Goal: Browse casually: Explore the website without a specific task or goal

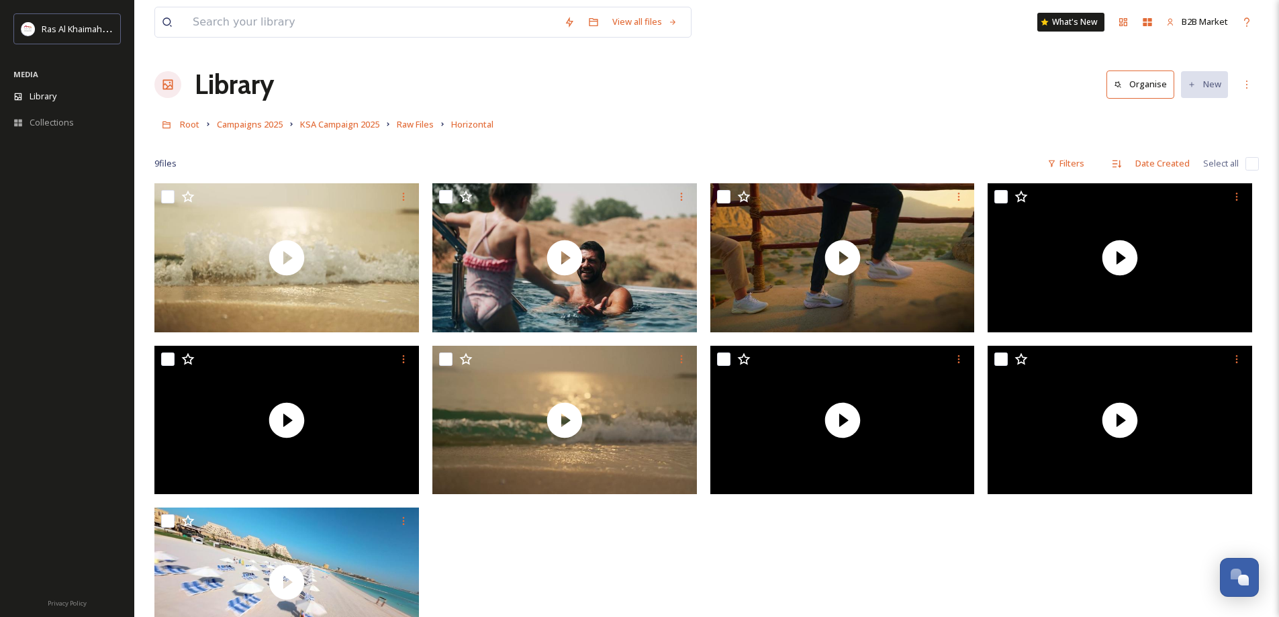
click at [256, 83] on h1 "Library" at bounding box center [234, 84] width 79 height 40
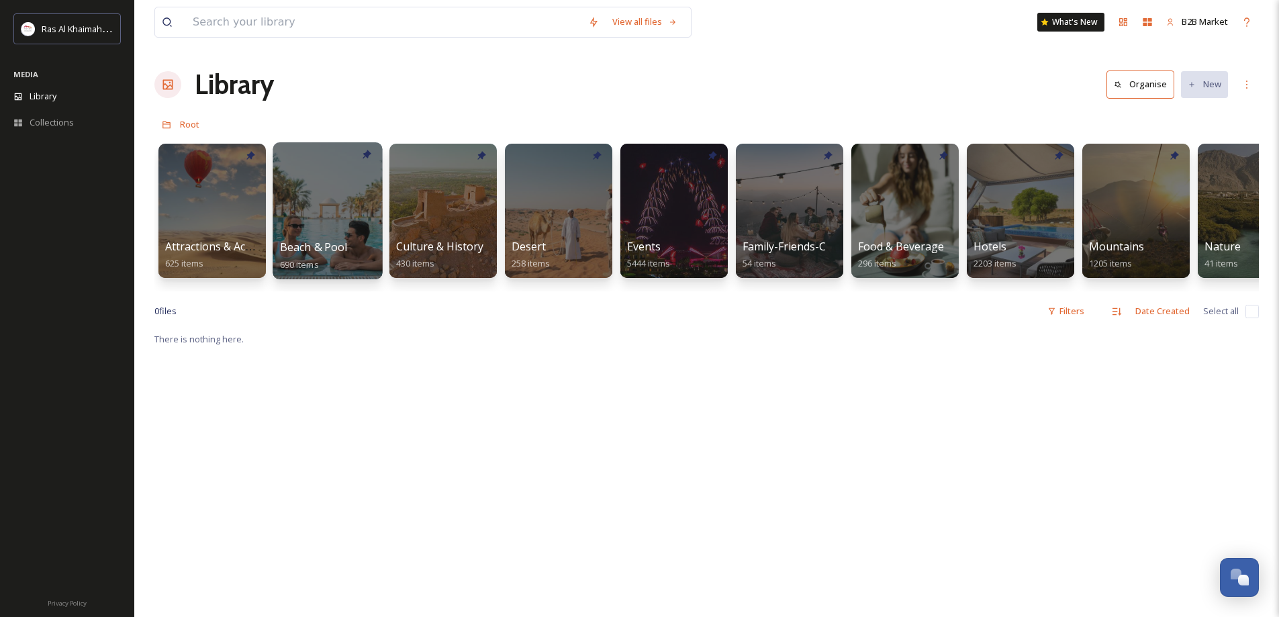
click at [302, 203] on div at bounding box center [327, 210] width 109 height 137
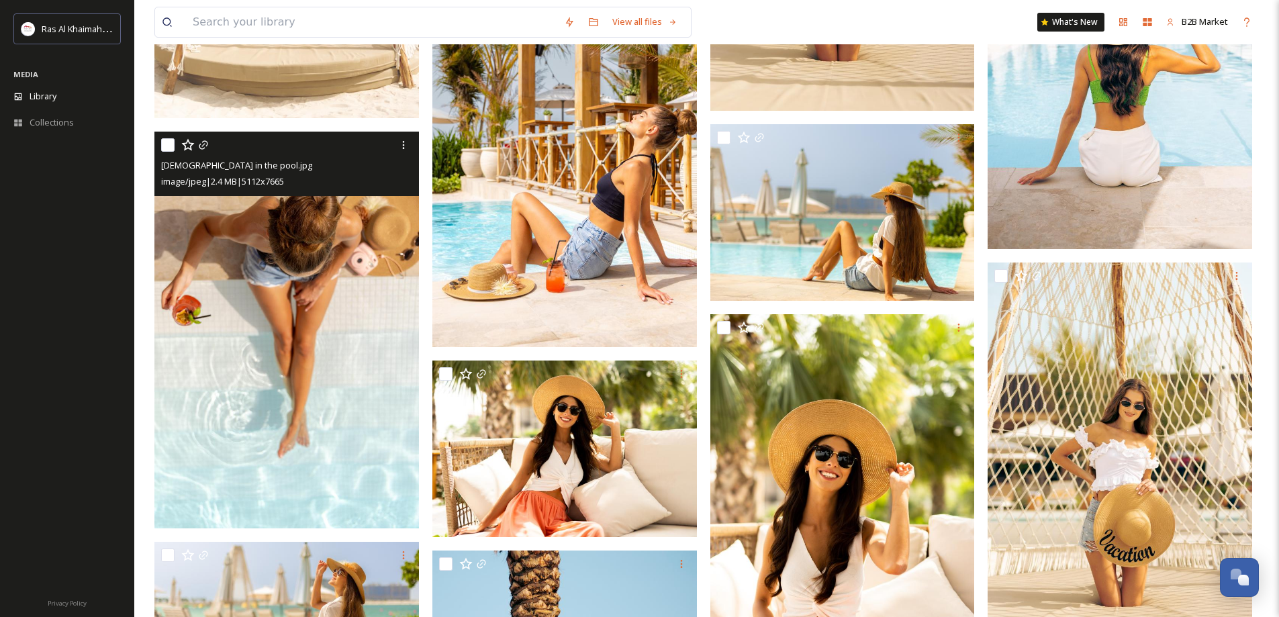
scroll to position [8794, 0]
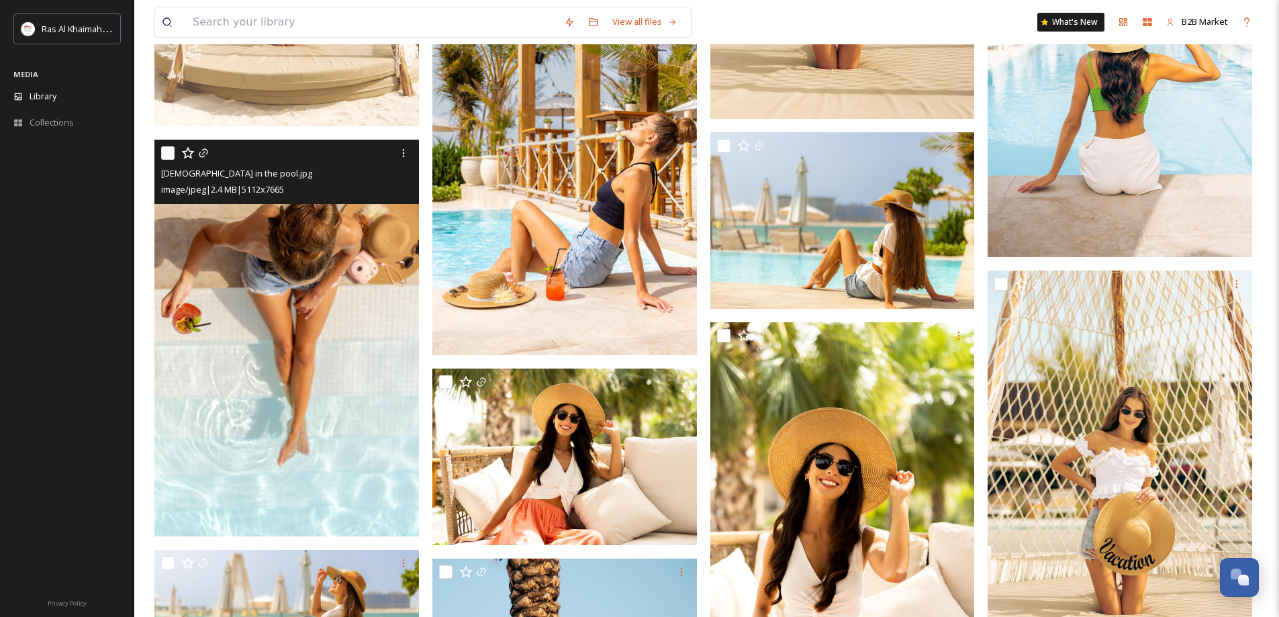
click at [330, 329] on img at bounding box center [286, 338] width 264 height 396
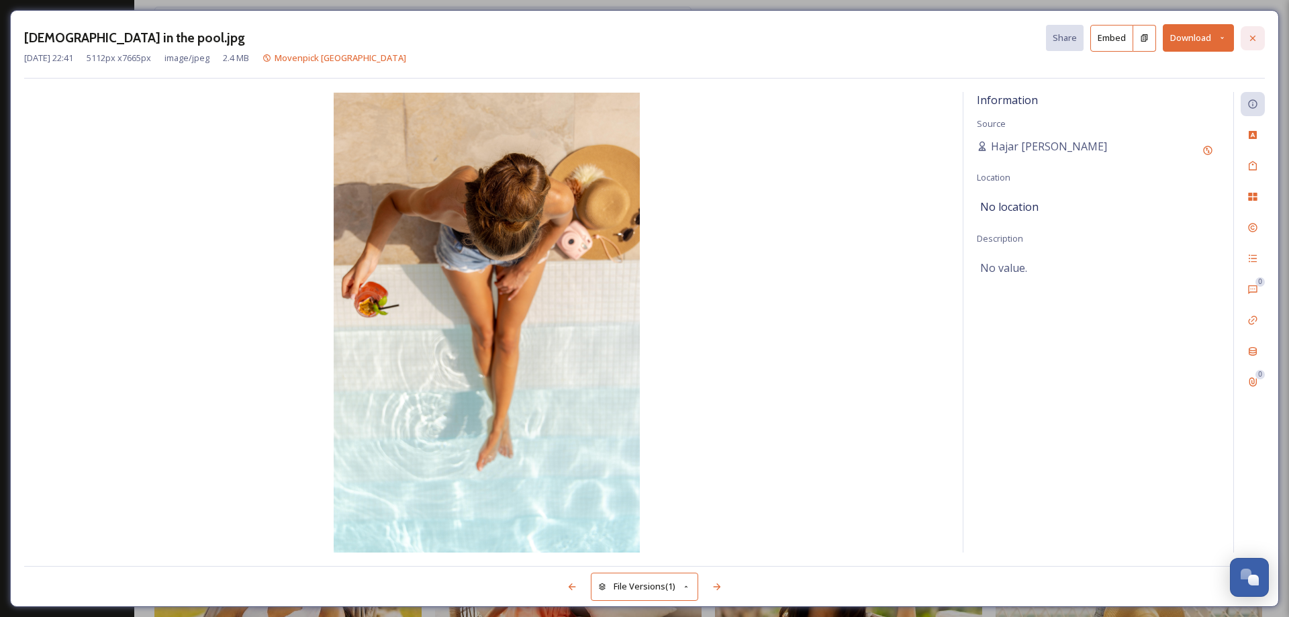
click at [1251, 36] on icon at bounding box center [1252, 38] width 11 height 11
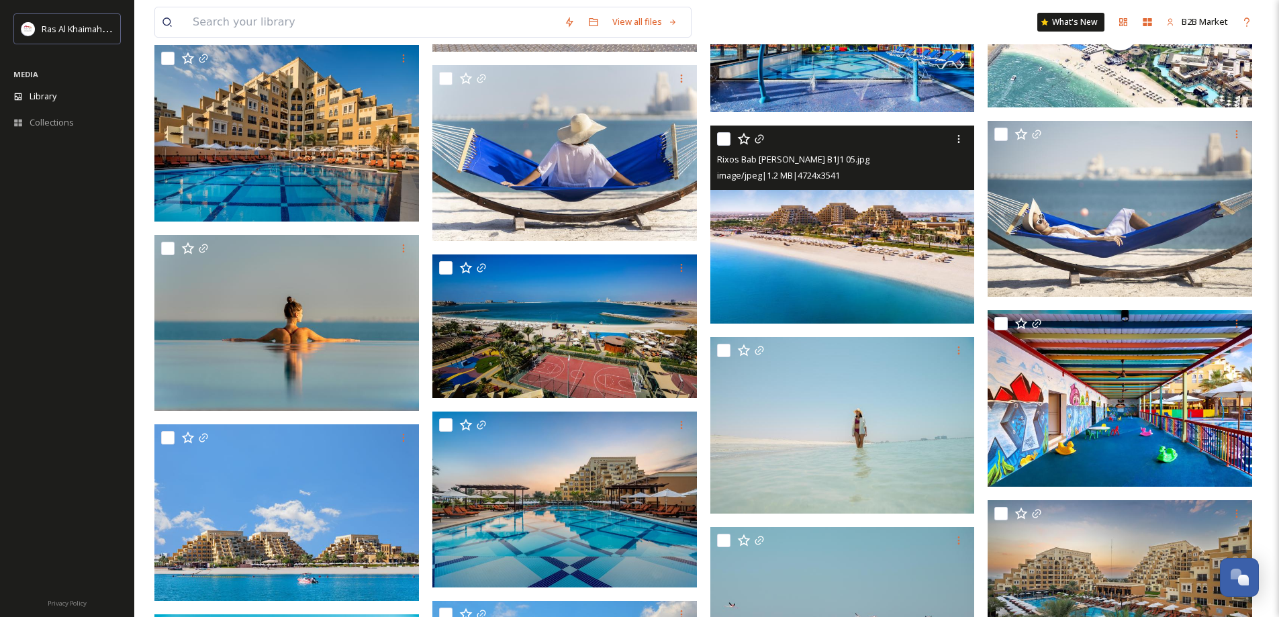
scroll to position [22824, 0]
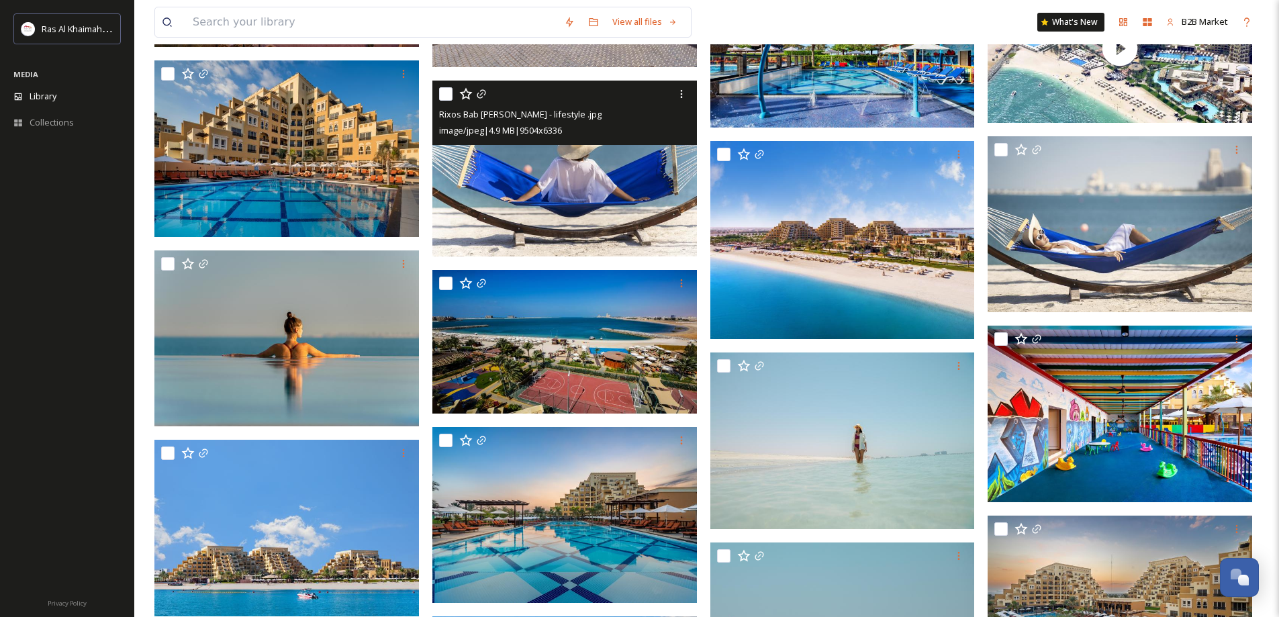
click at [607, 199] on img at bounding box center [564, 168] width 264 height 177
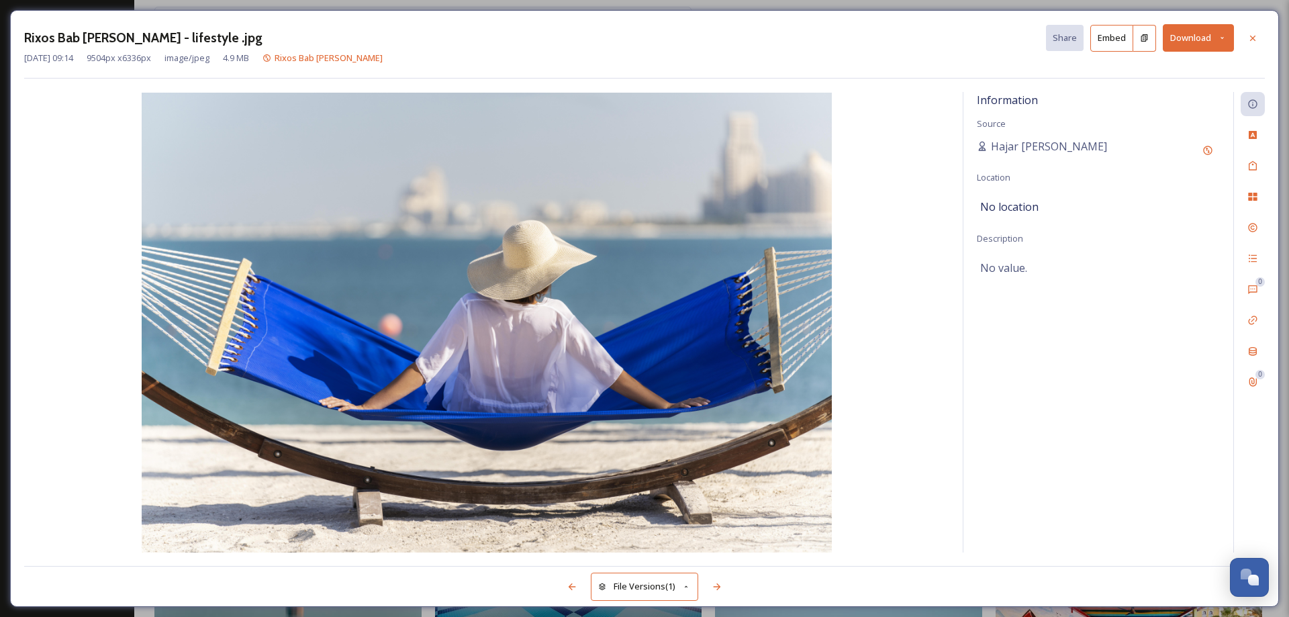
drag, startPoint x: 1261, startPoint y: 34, endPoint x: 1238, endPoint y: 48, distance: 27.1
click at [1261, 34] on div at bounding box center [1253, 38] width 24 height 24
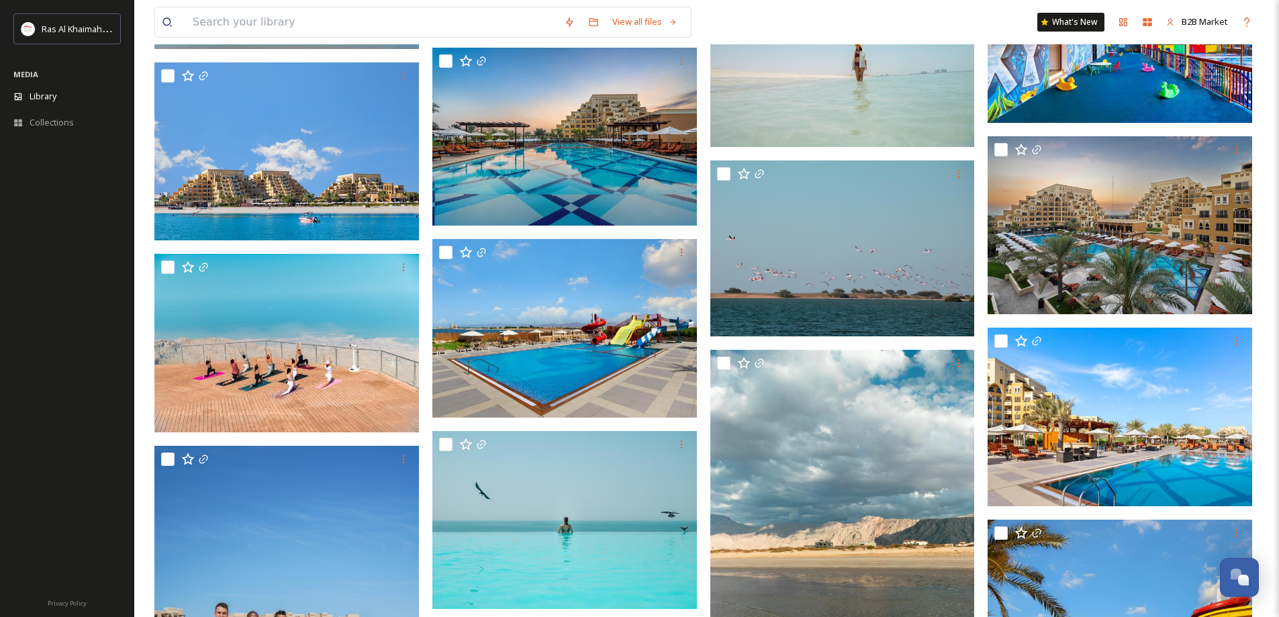
scroll to position [23227, 0]
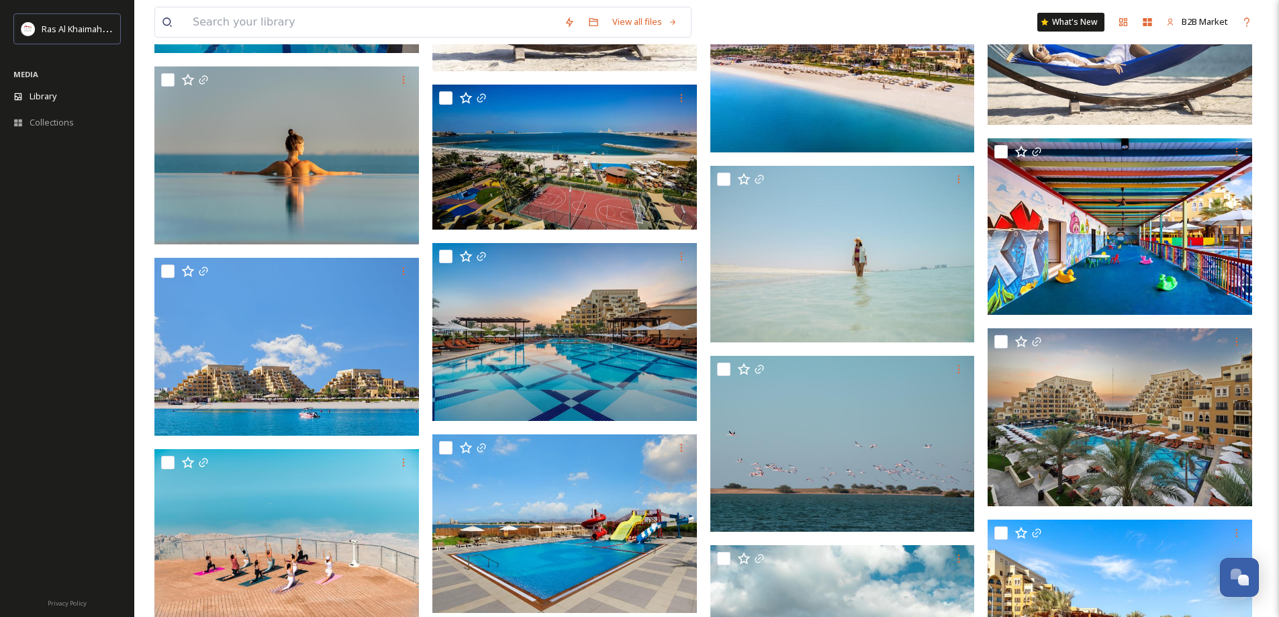
click at [1040, 97] on img at bounding box center [1119, 36] width 264 height 177
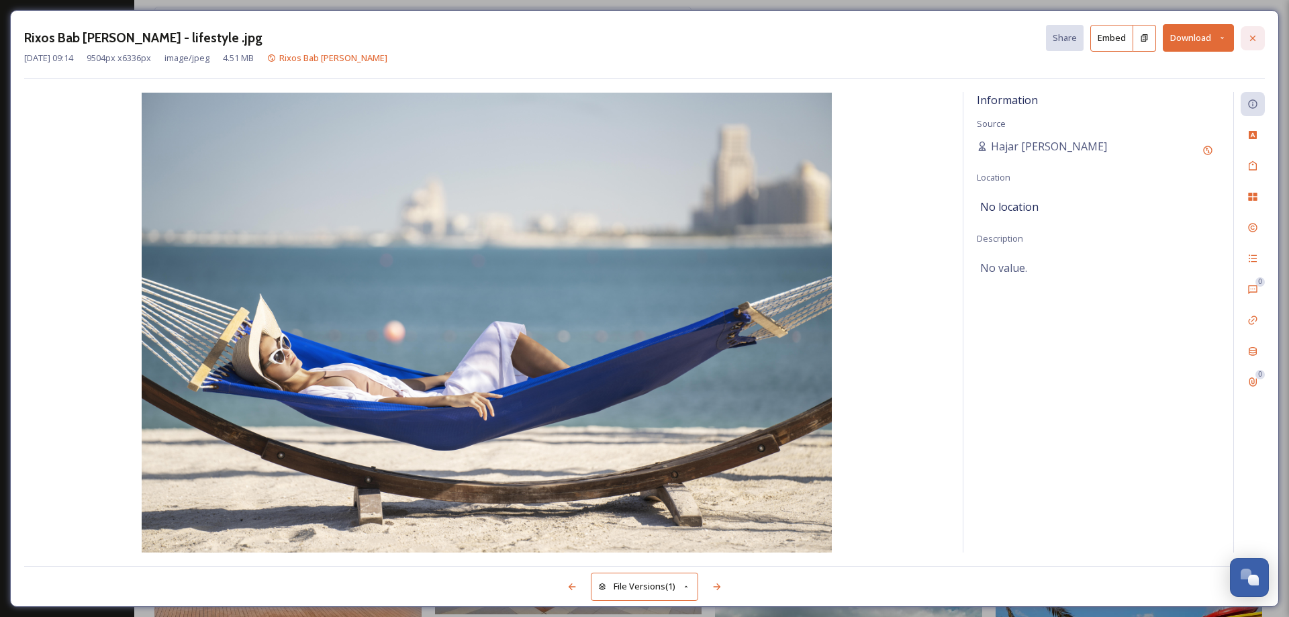
click at [1255, 39] on icon at bounding box center [1252, 38] width 11 height 11
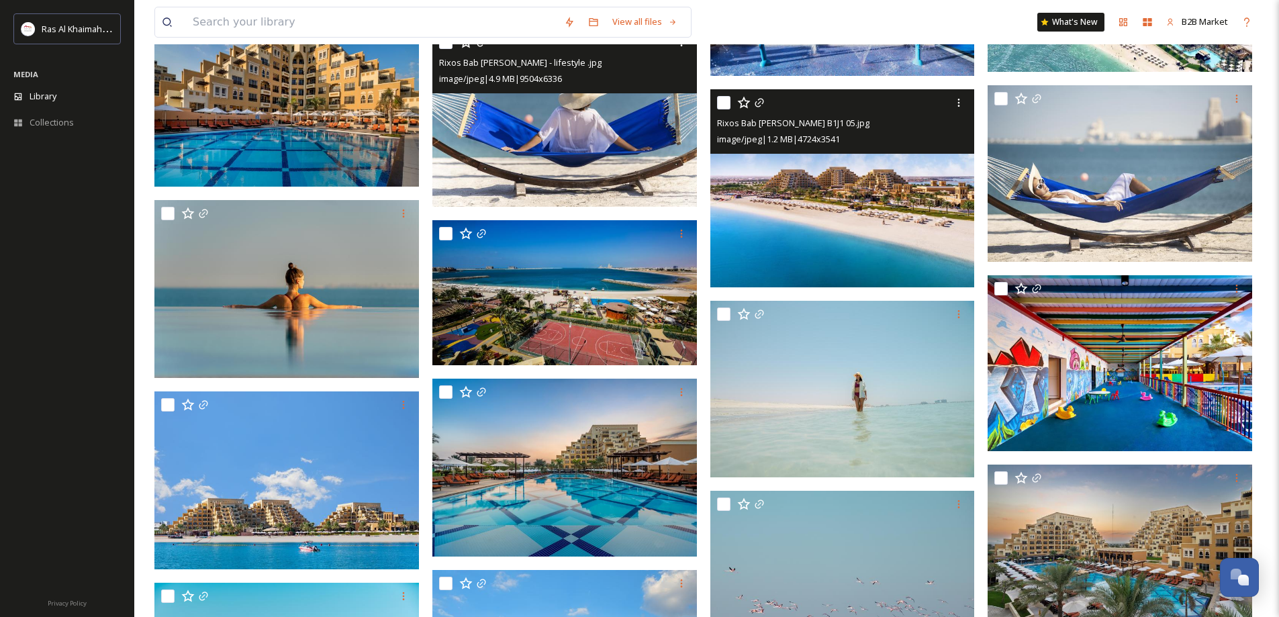
scroll to position [23025, 0]
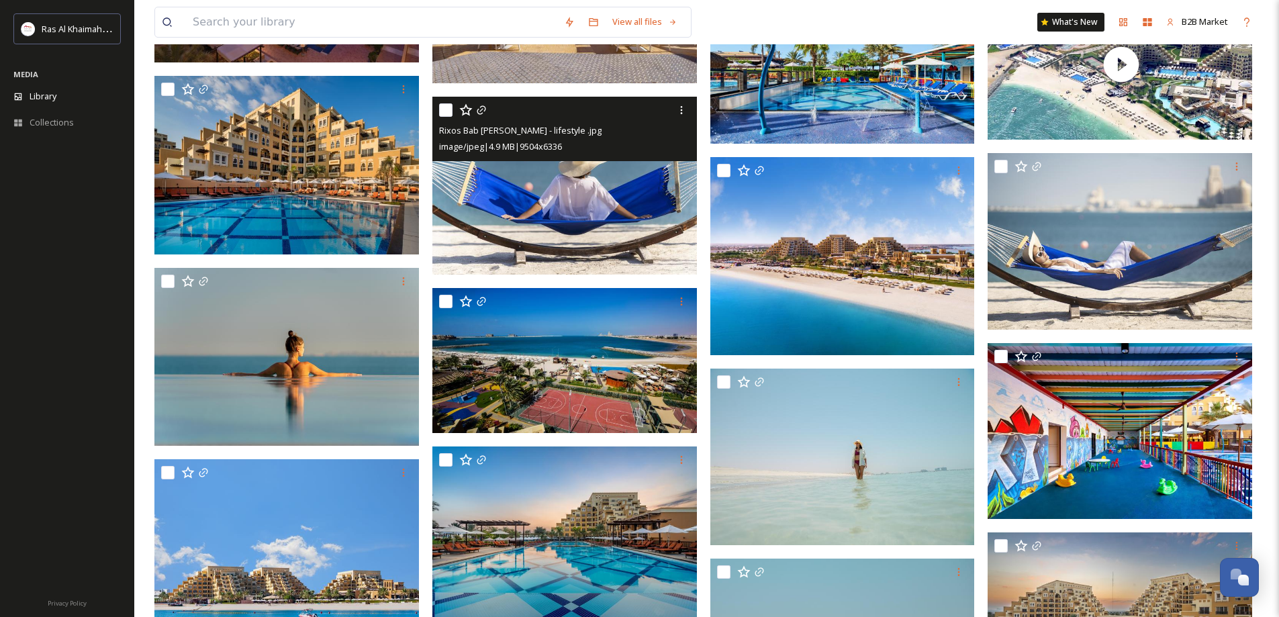
click at [603, 230] on img at bounding box center [565, 186] width 267 height 179
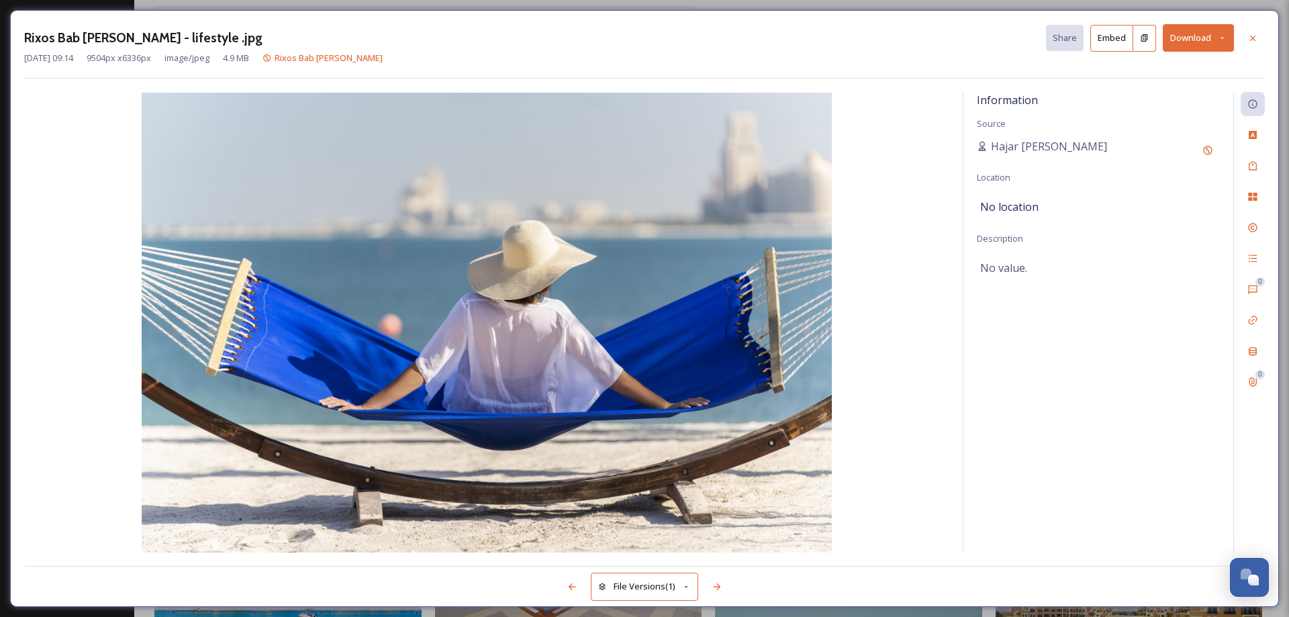
click at [1251, 33] on icon at bounding box center [1252, 38] width 11 height 11
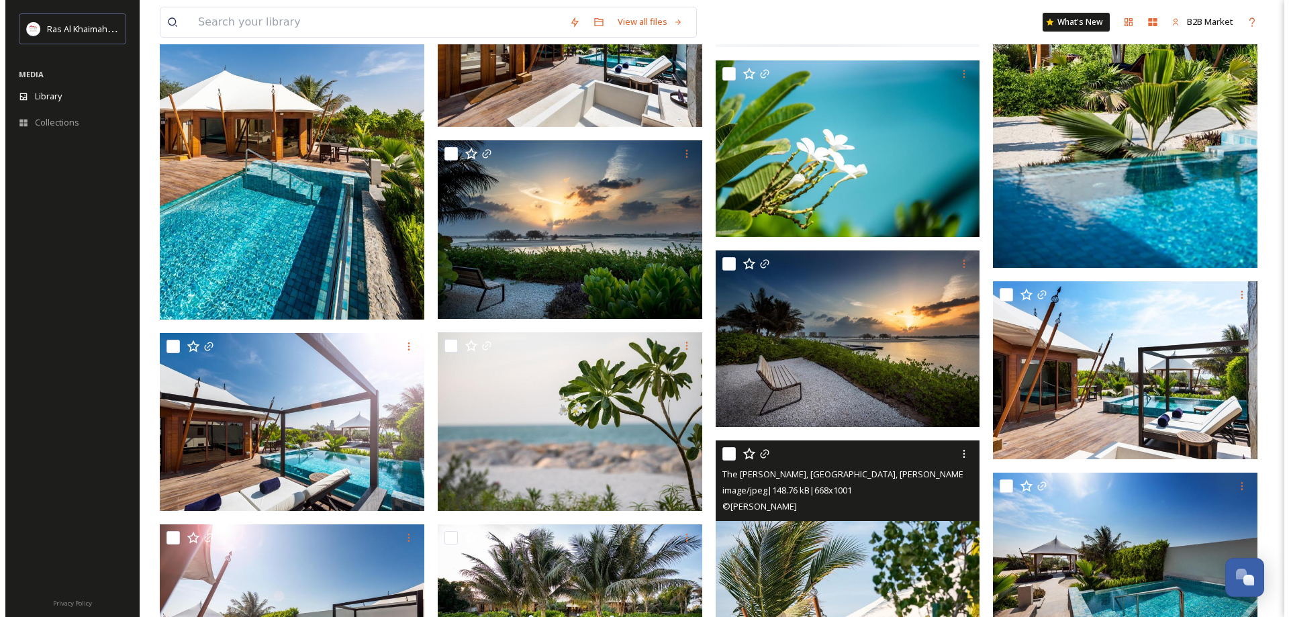
scroll to position [30812, 0]
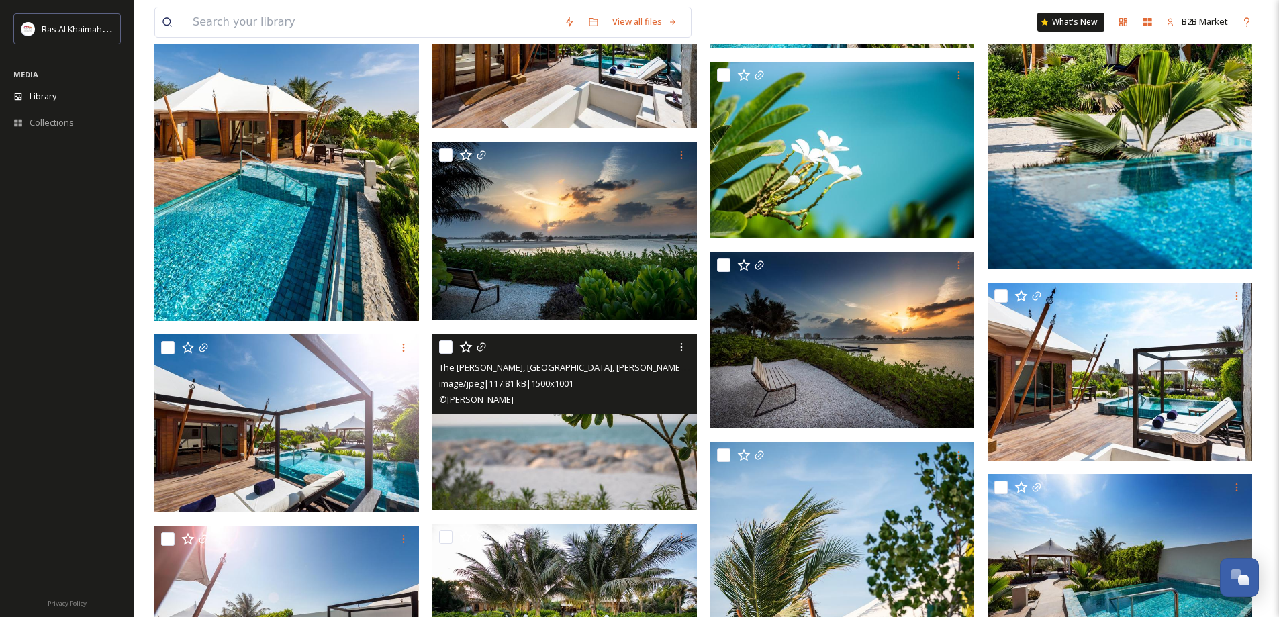
click at [628, 403] on div "© [PERSON_NAME]" at bounding box center [566, 399] width 254 height 16
click at [537, 473] on img at bounding box center [564, 422] width 264 height 177
